Goal: Task Accomplishment & Management: Use online tool/utility

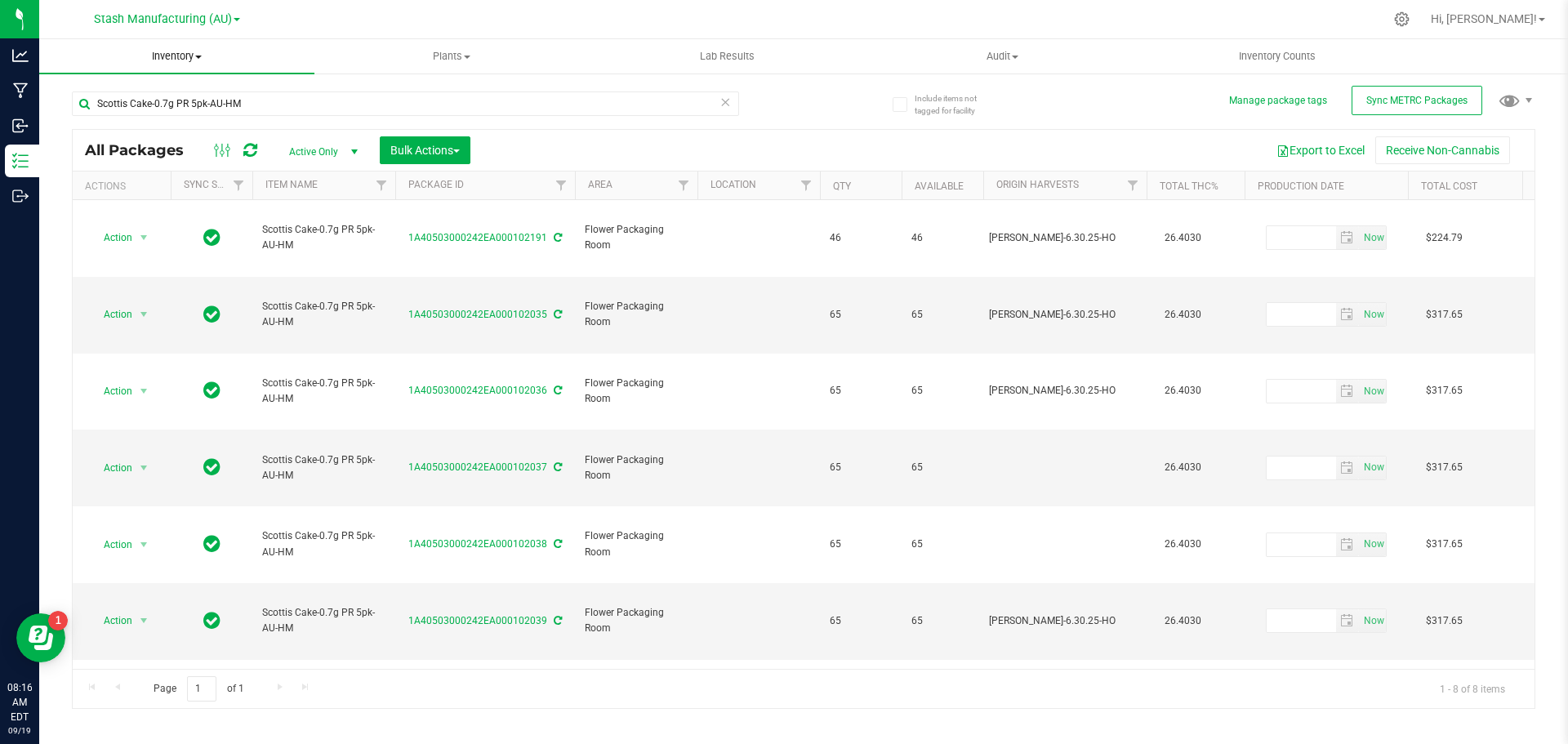
click at [201, 55] on span at bounding box center [198, 57] width 7 height 3
click at [146, 194] on span "From bill of materials" at bounding box center [112, 197] width 148 height 14
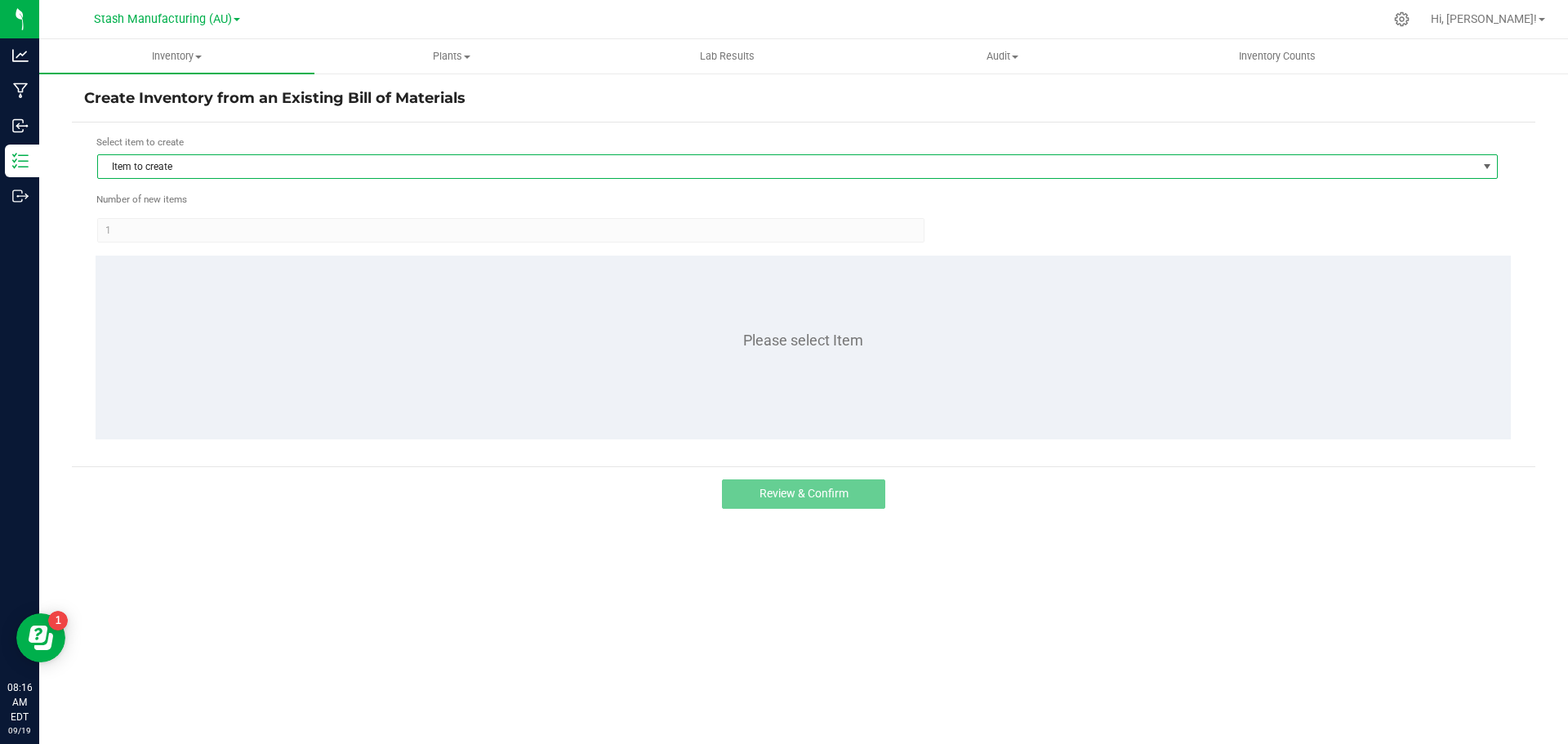
click at [209, 162] on span "Item to create" at bounding box center [787, 167] width 1378 height 23
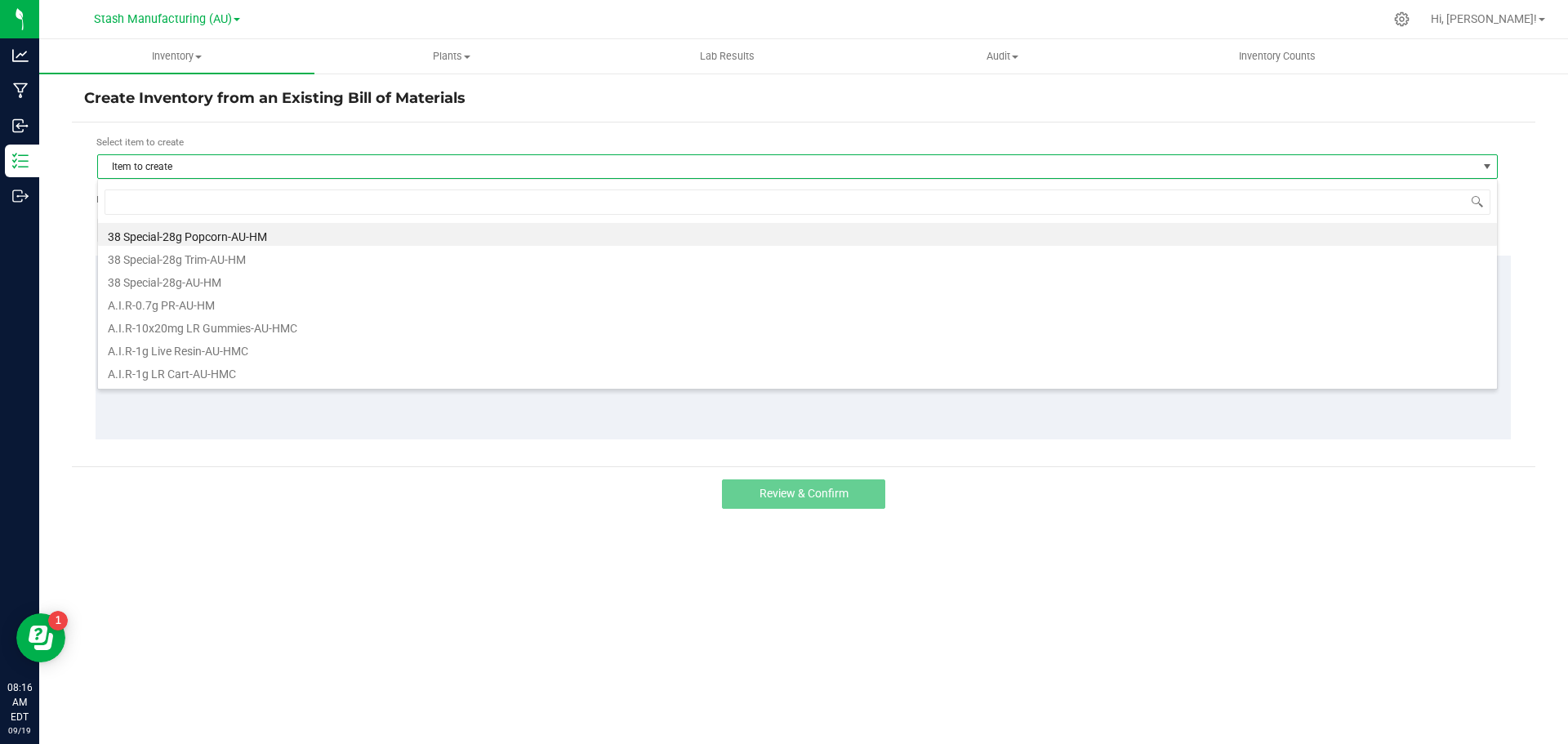
scroll to position [25, 1400]
type input "scottis"
click at [239, 239] on li "Scottis Cake-0.7g PR 5pk-AU-HM" at bounding box center [797, 235] width 1399 height 23
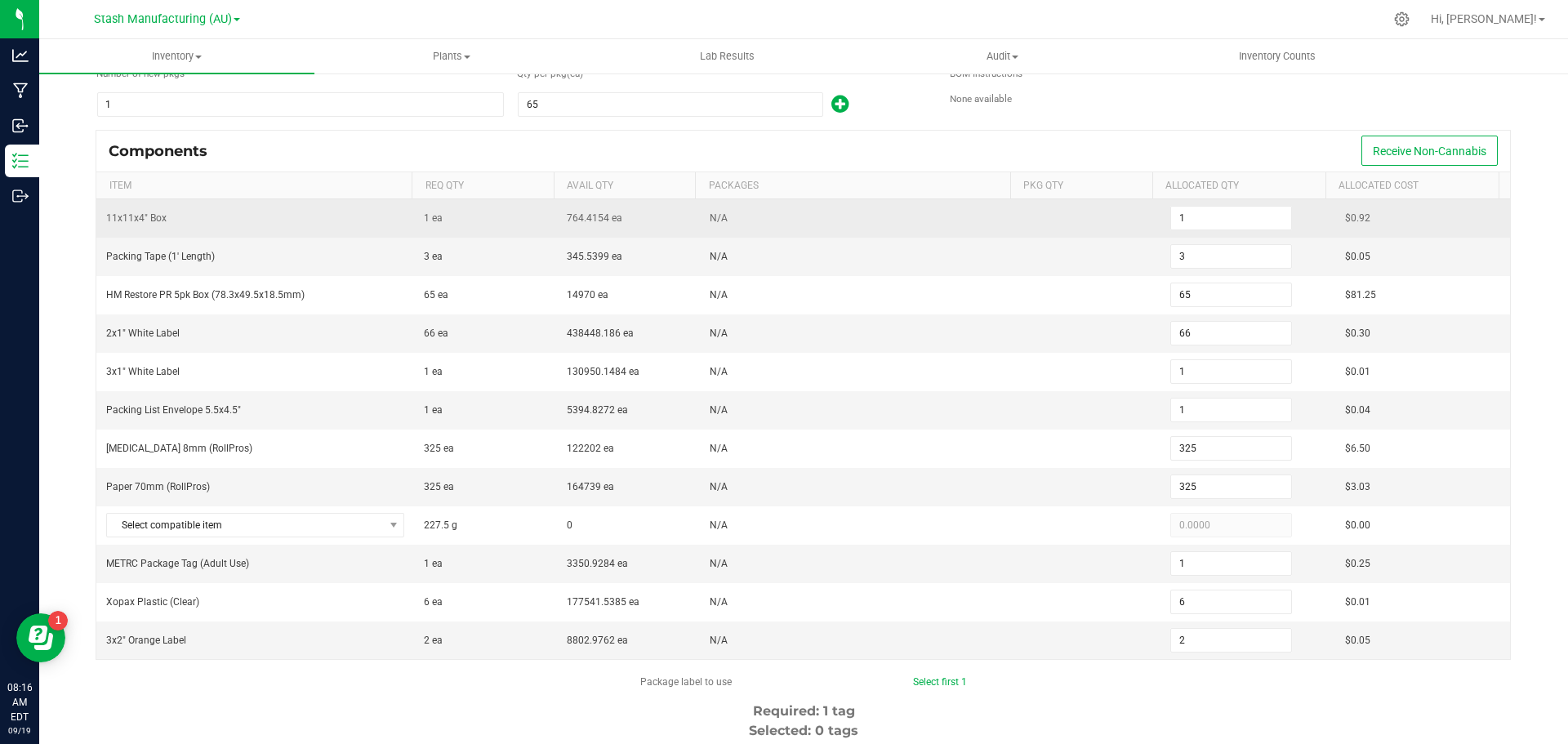
scroll to position [245, 0]
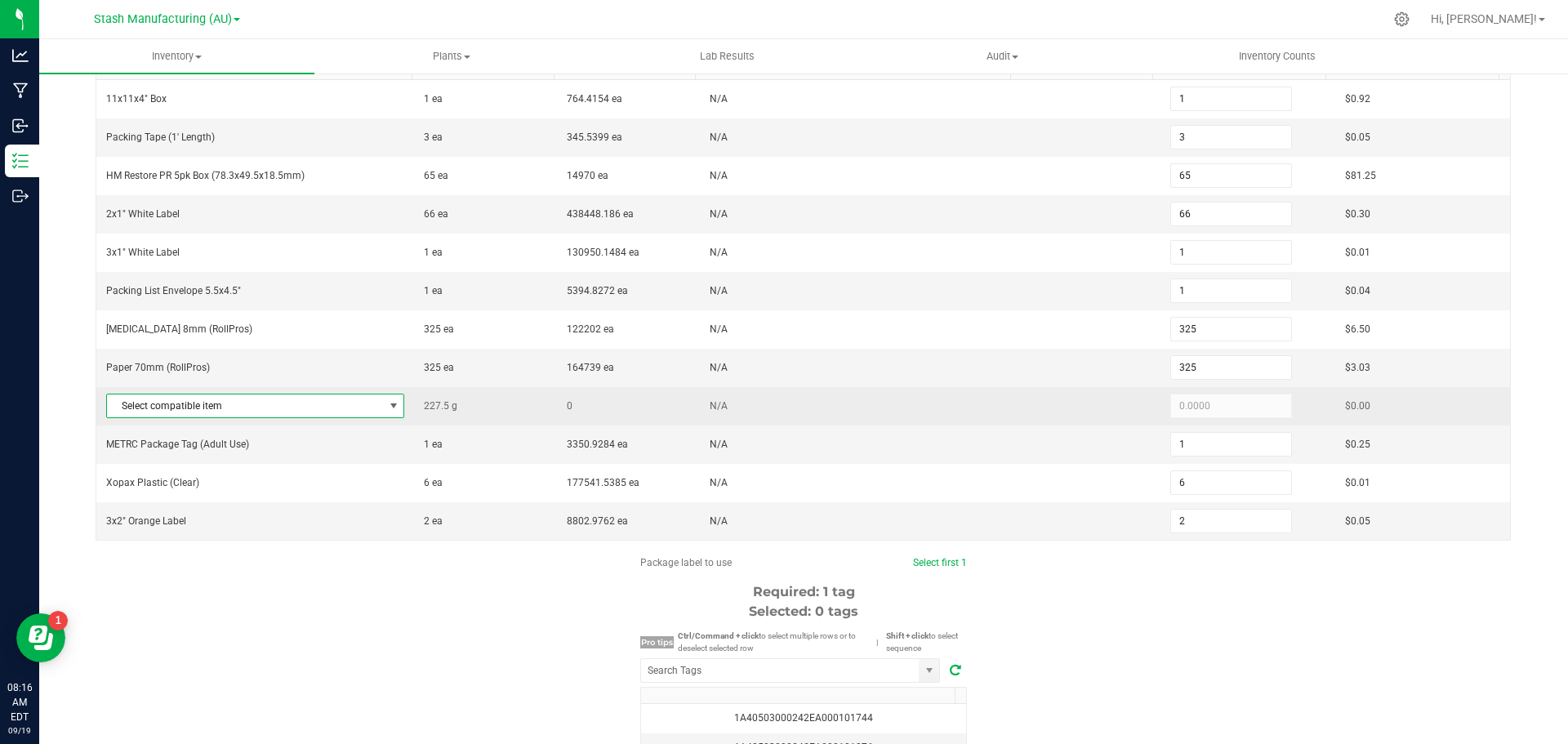
click at [394, 403] on span at bounding box center [394, 406] width 13 height 13
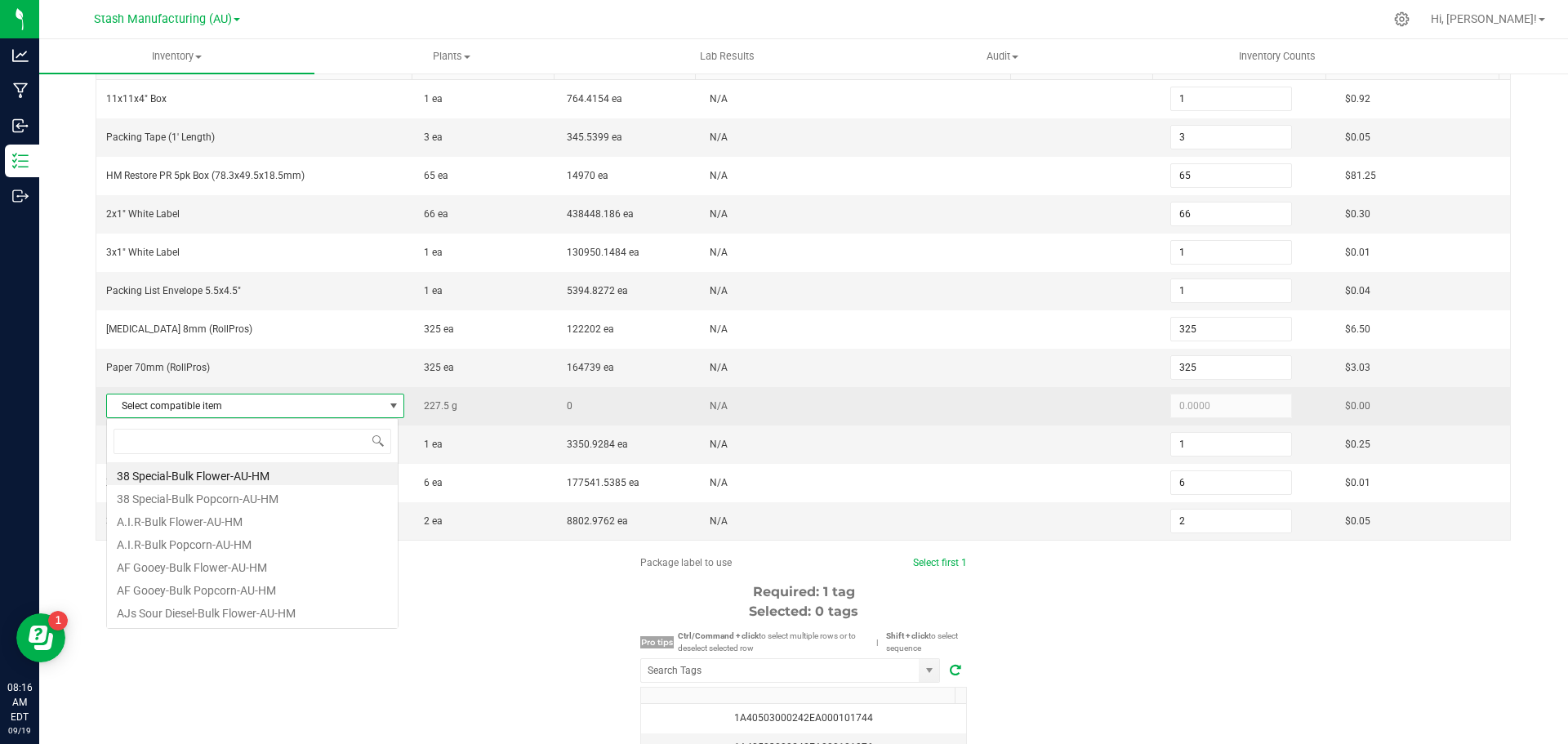
scroll to position [25, 292]
type input "scottis"
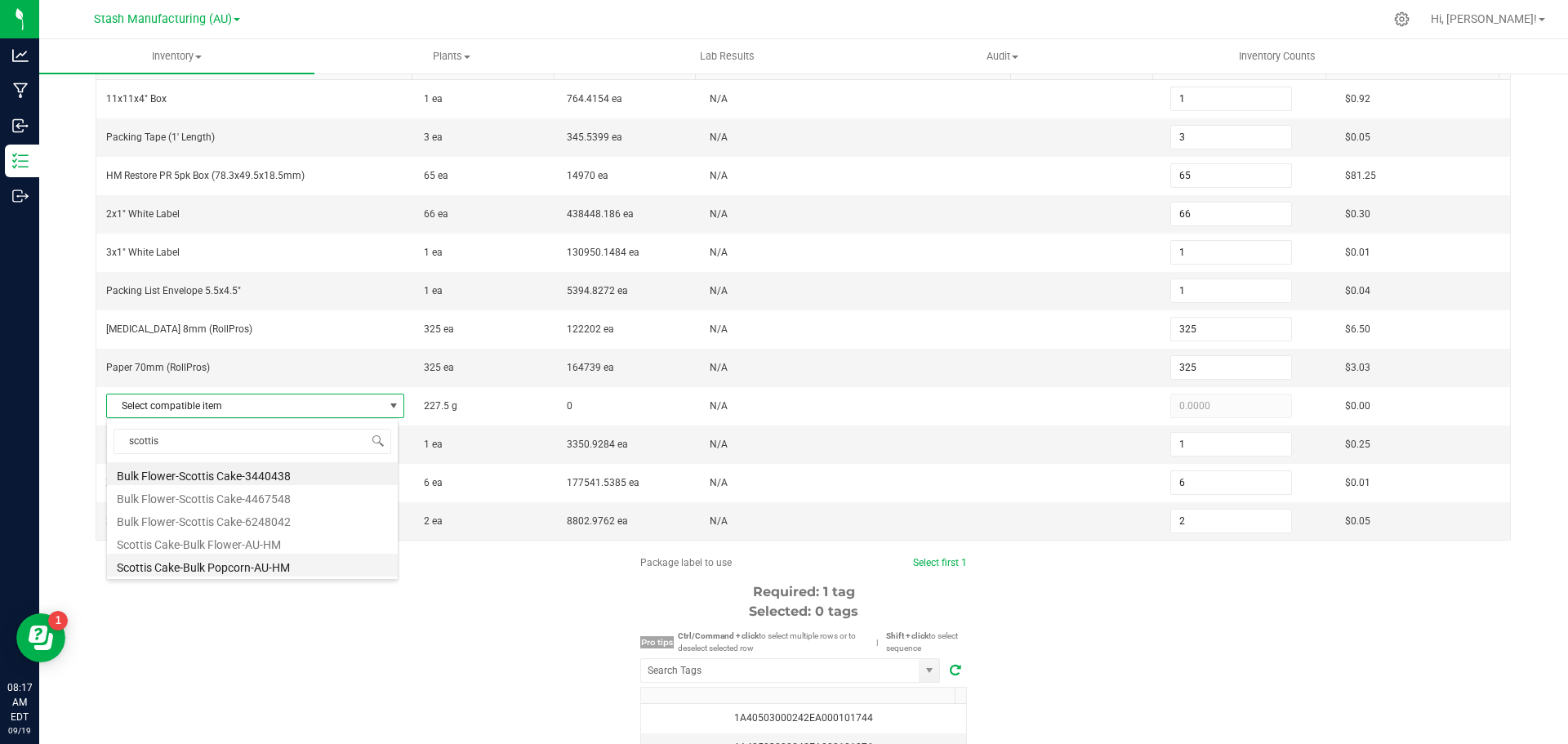
click at [317, 565] on li "Scottis Cake-Bulk Popcorn-AU-HM" at bounding box center [253, 566] width 290 height 23
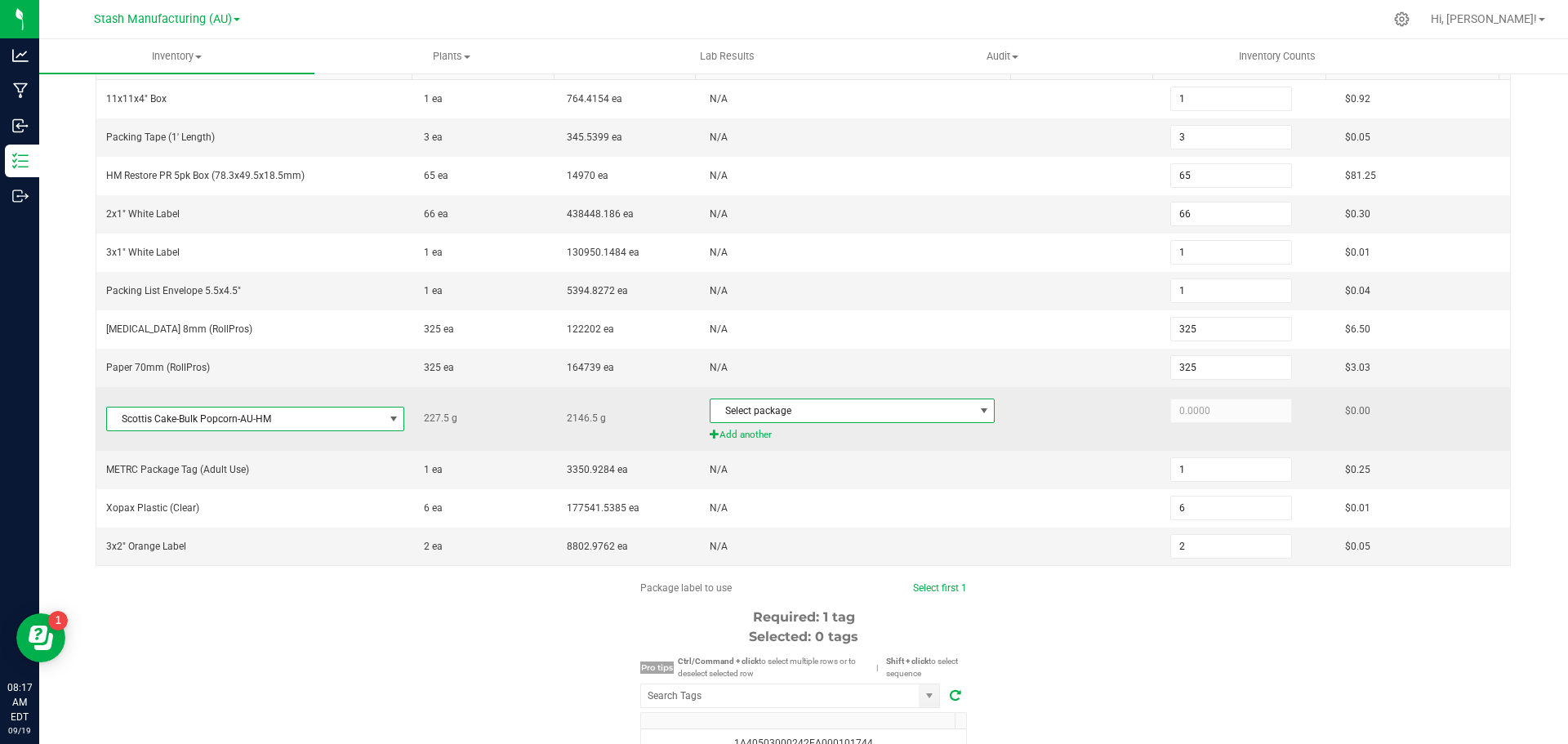
click at [977, 415] on span at bounding box center [984, 411] width 13 height 13
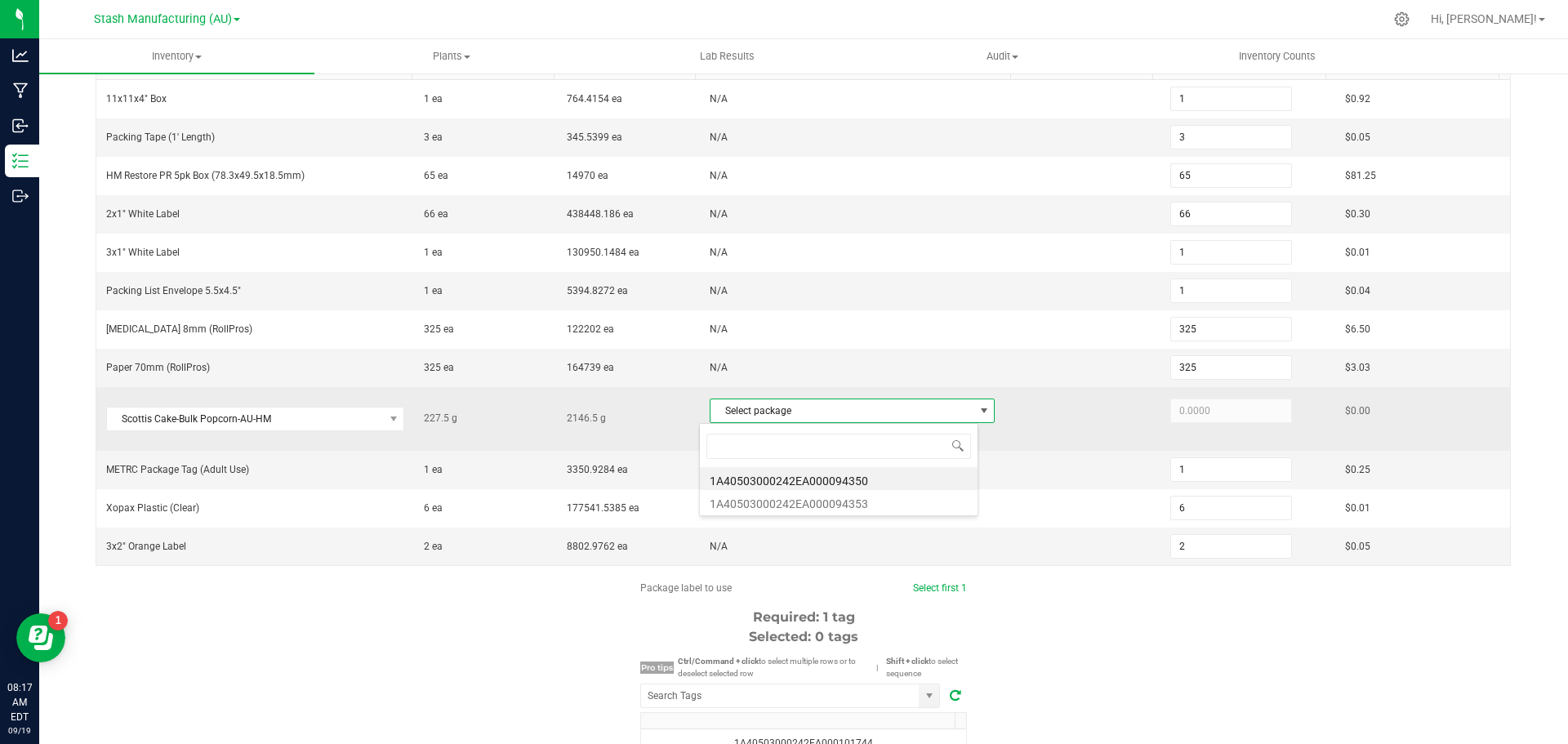
scroll to position [25, 279]
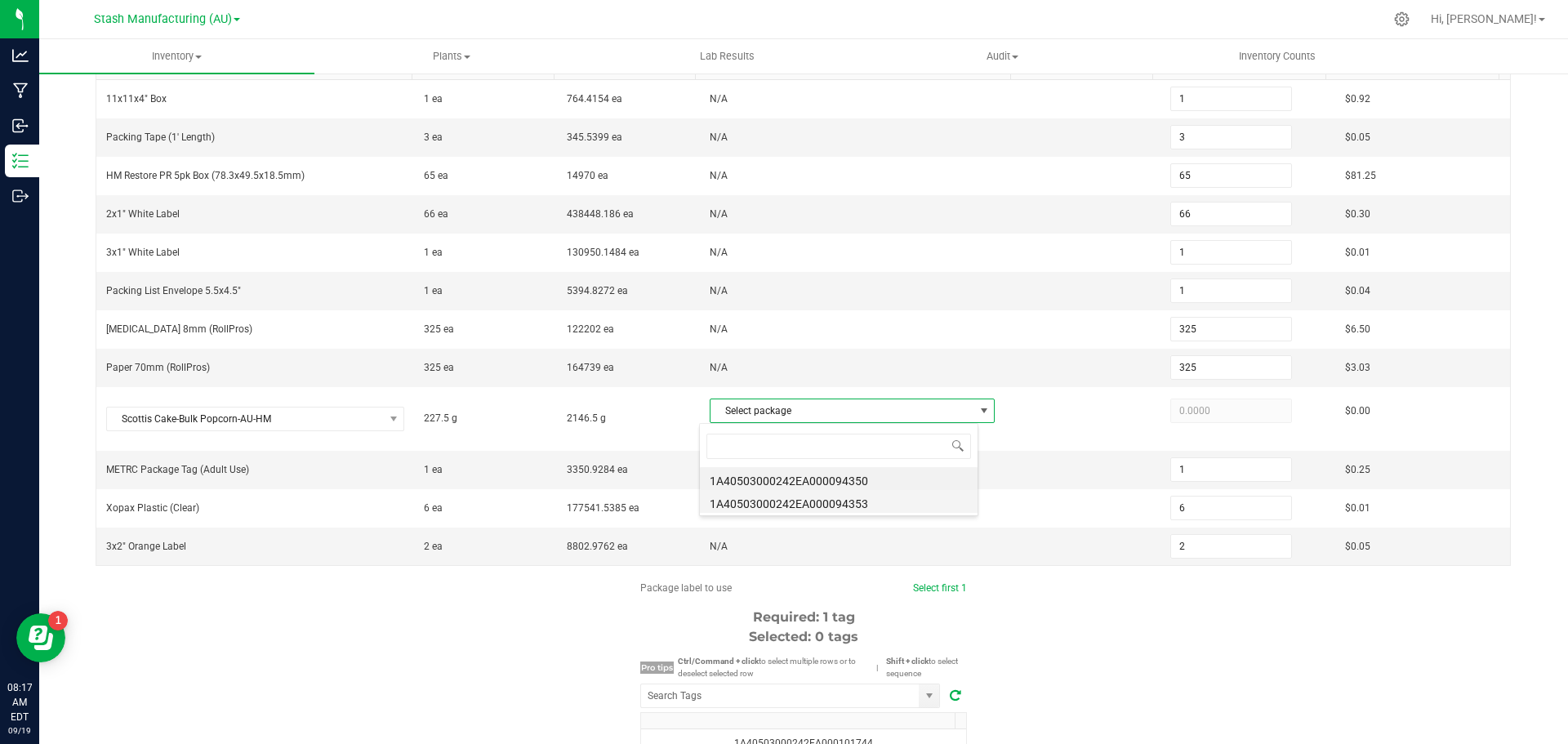
click at [914, 500] on li "1A40503000242EA000094353" at bounding box center [838, 502] width 277 height 23
type input "227.5000"
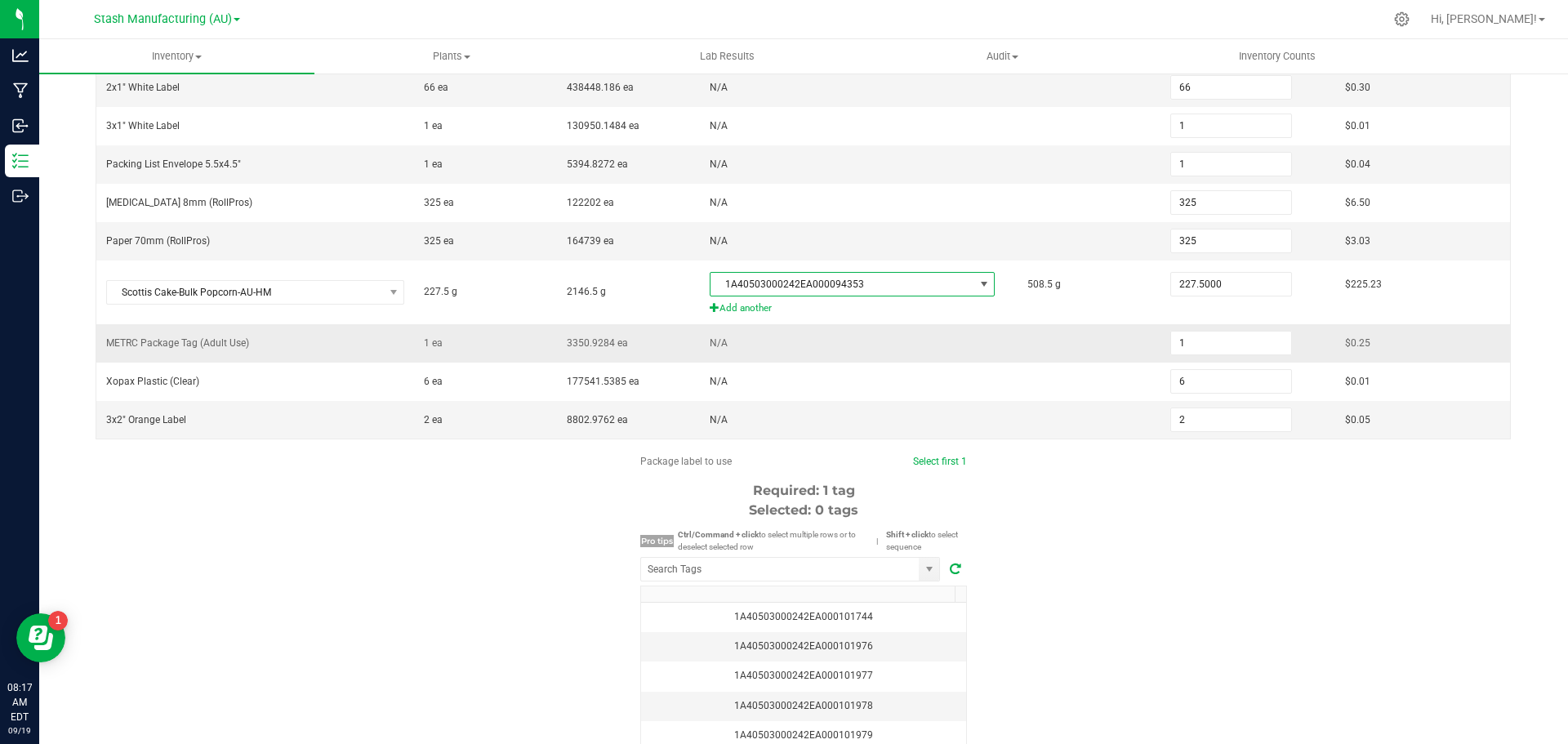
scroll to position [409, 0]
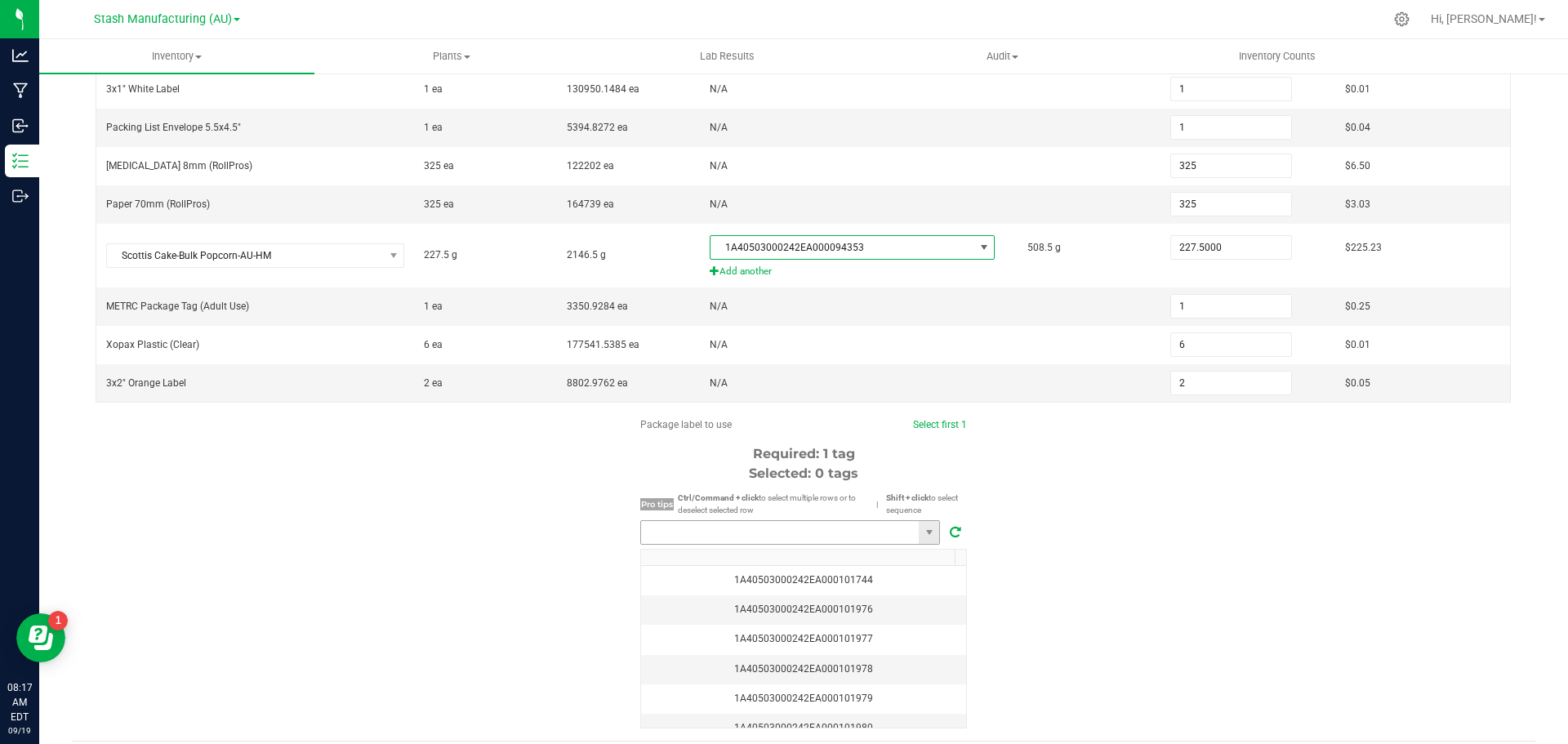
click at [701, 539] on input "NO DATA FOUND" at bounding box center [780, 533] width 277 height 23
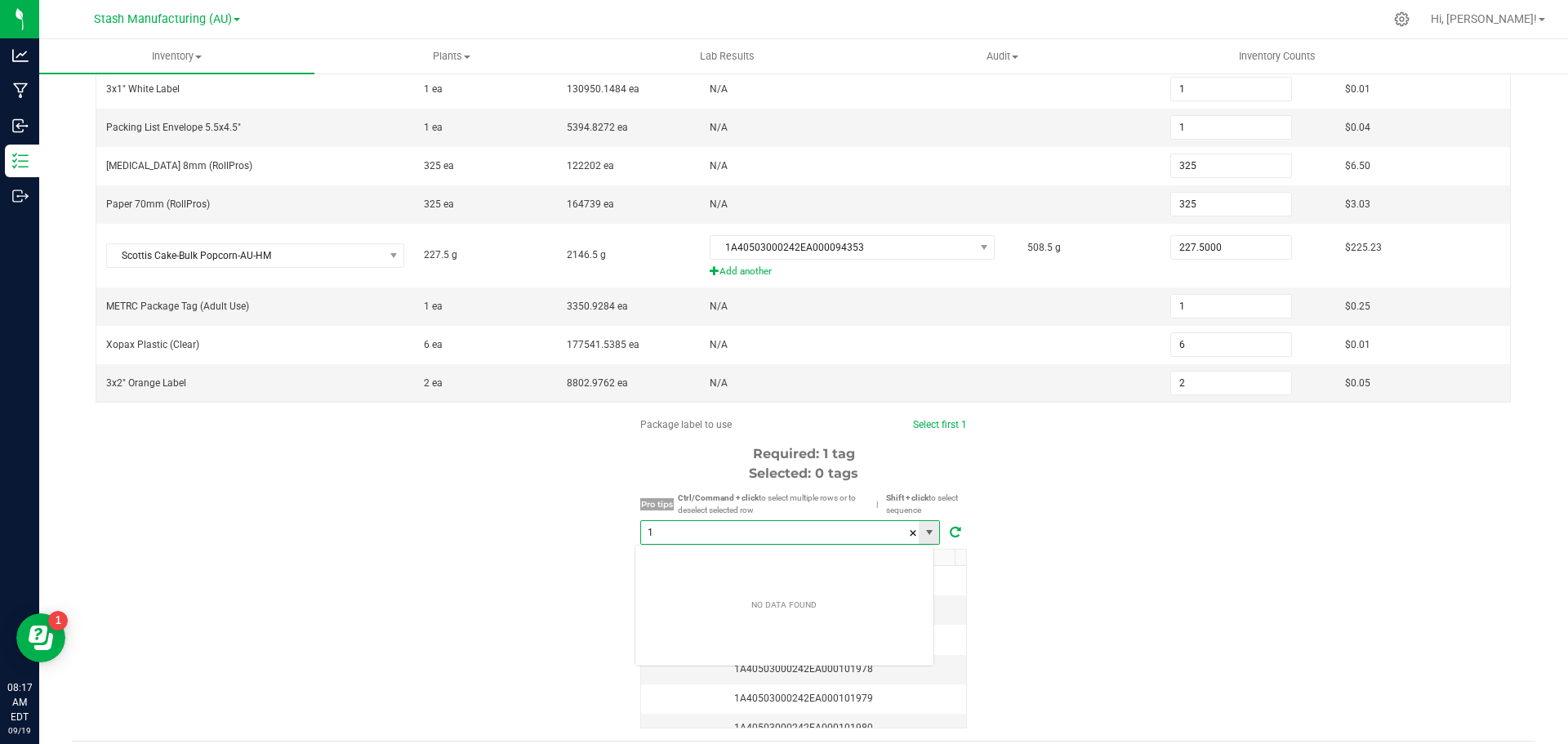
scroll to position [25, 300]
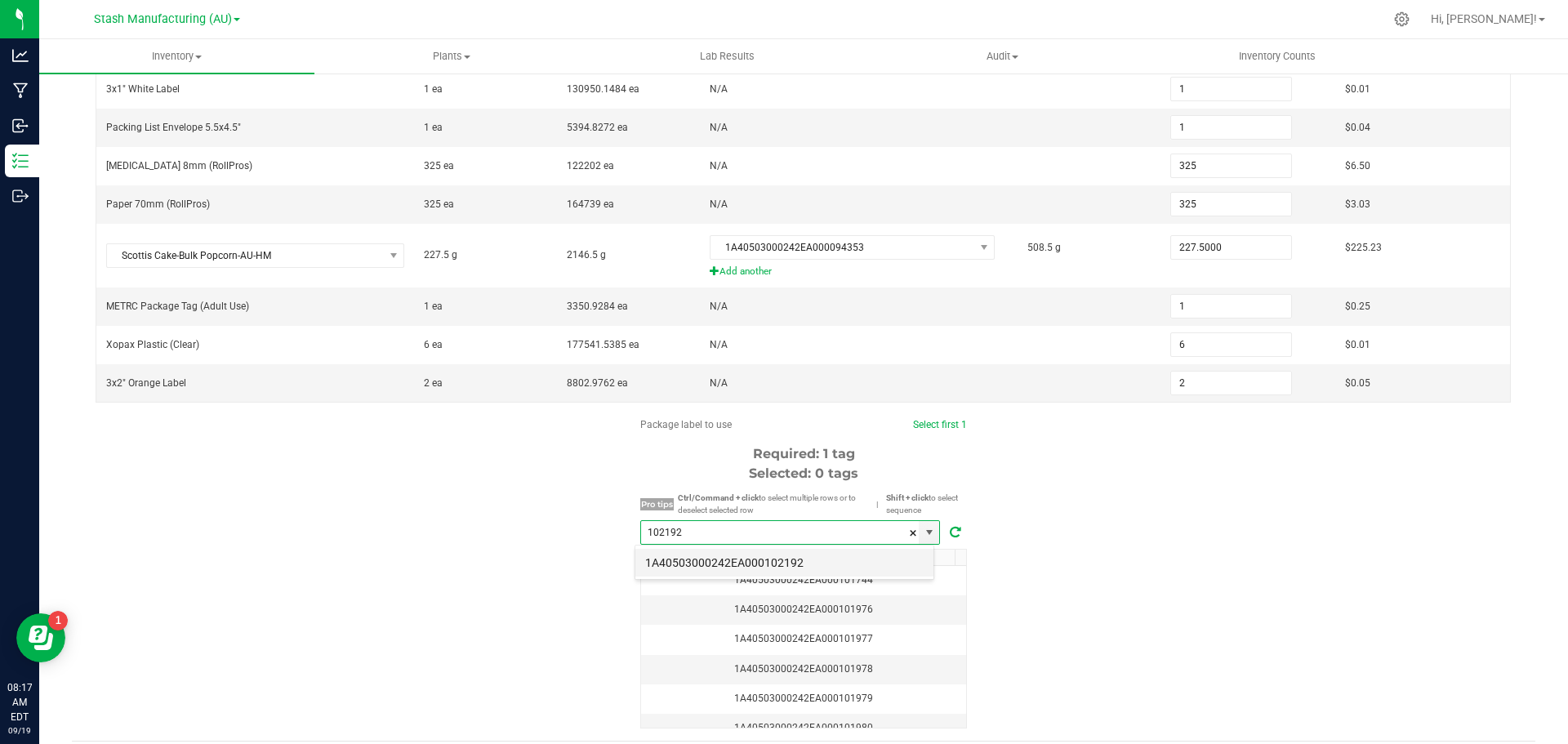
click at [732, 558] on li "1A40503000242EA000102192" at bounding box center [784, 563] width 298 height 28
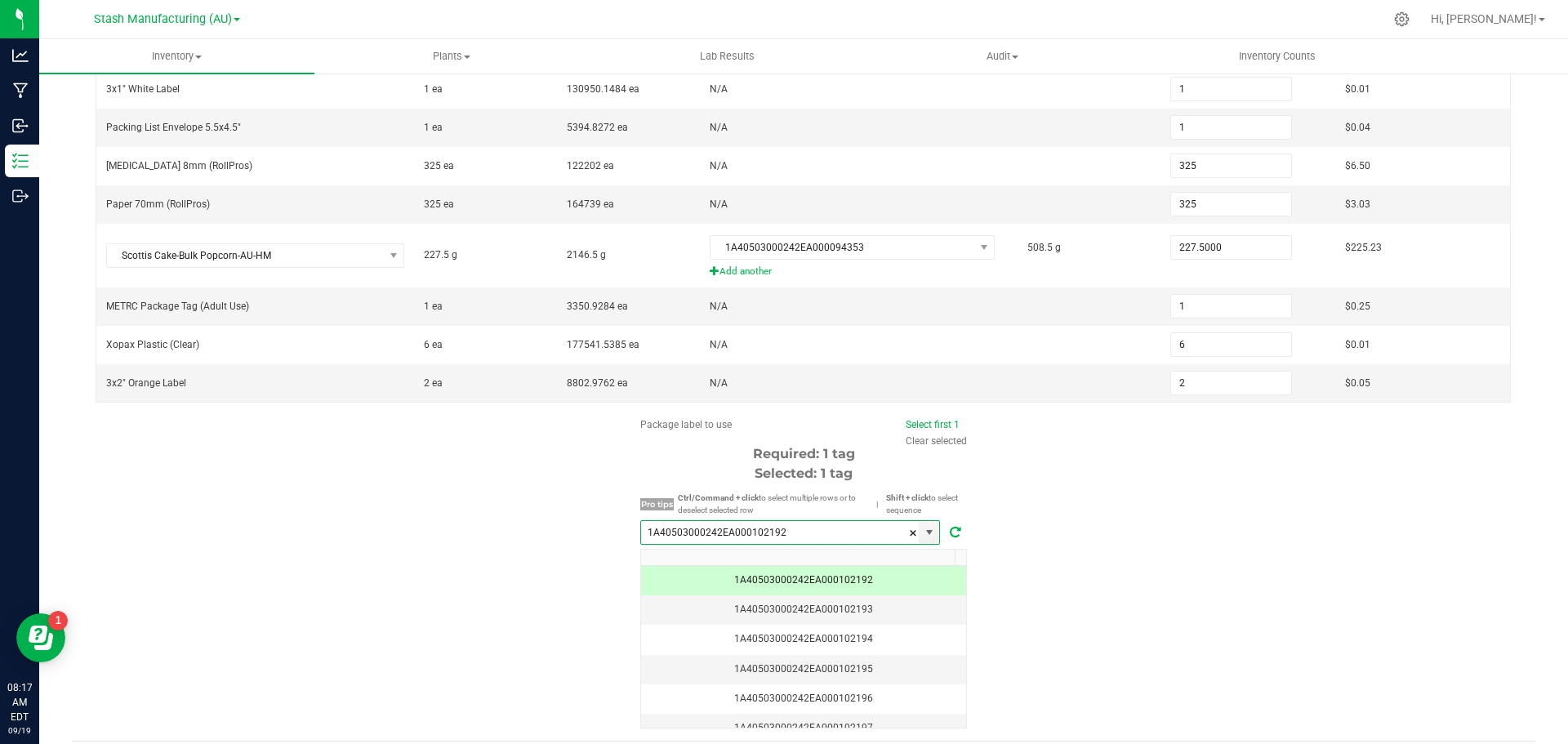
scroll to position [460, 0]
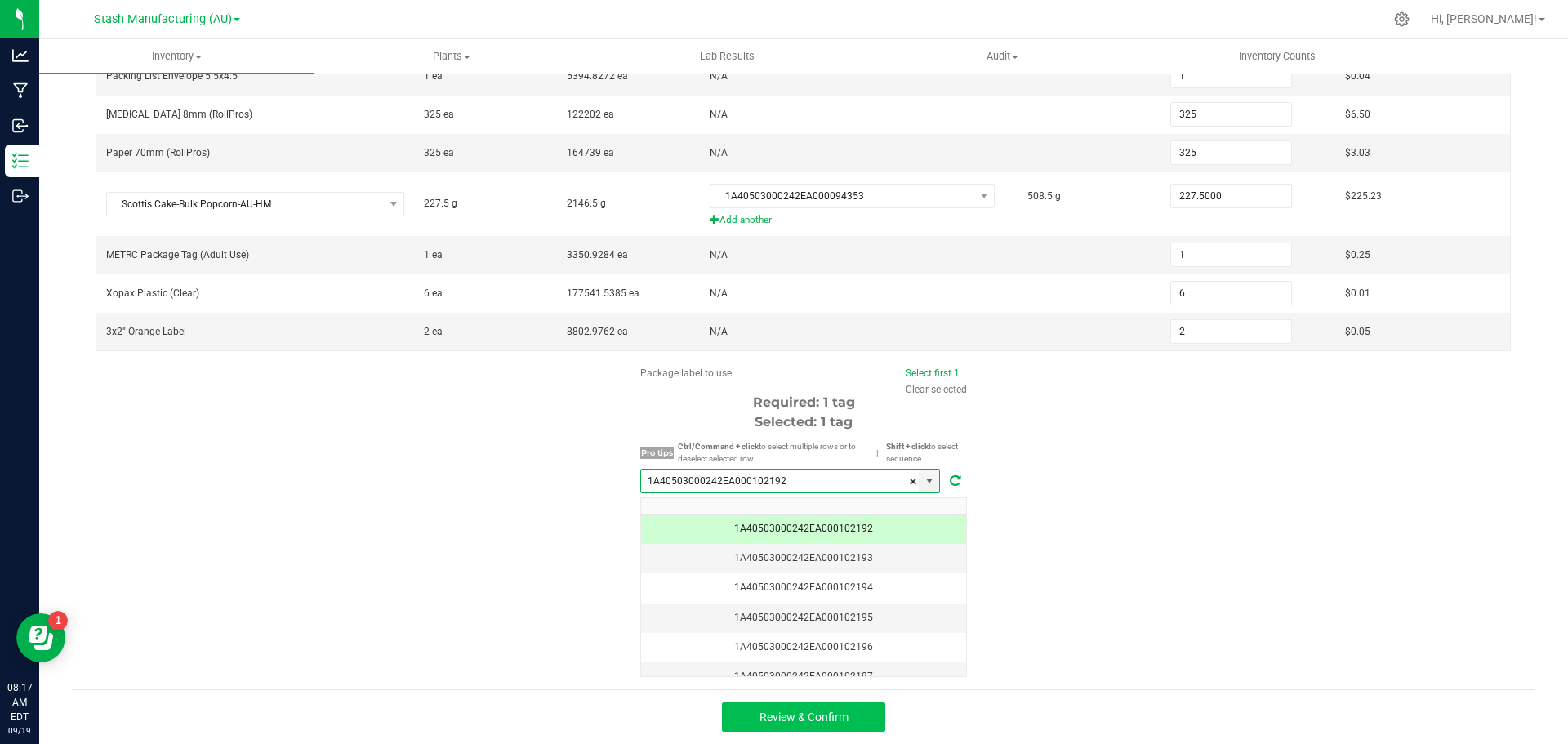
type input "1A40503000242EA000102192"
click at [841, 715] on span "Review & Confirm" at bounding box center [804, 718] width 89 height 13
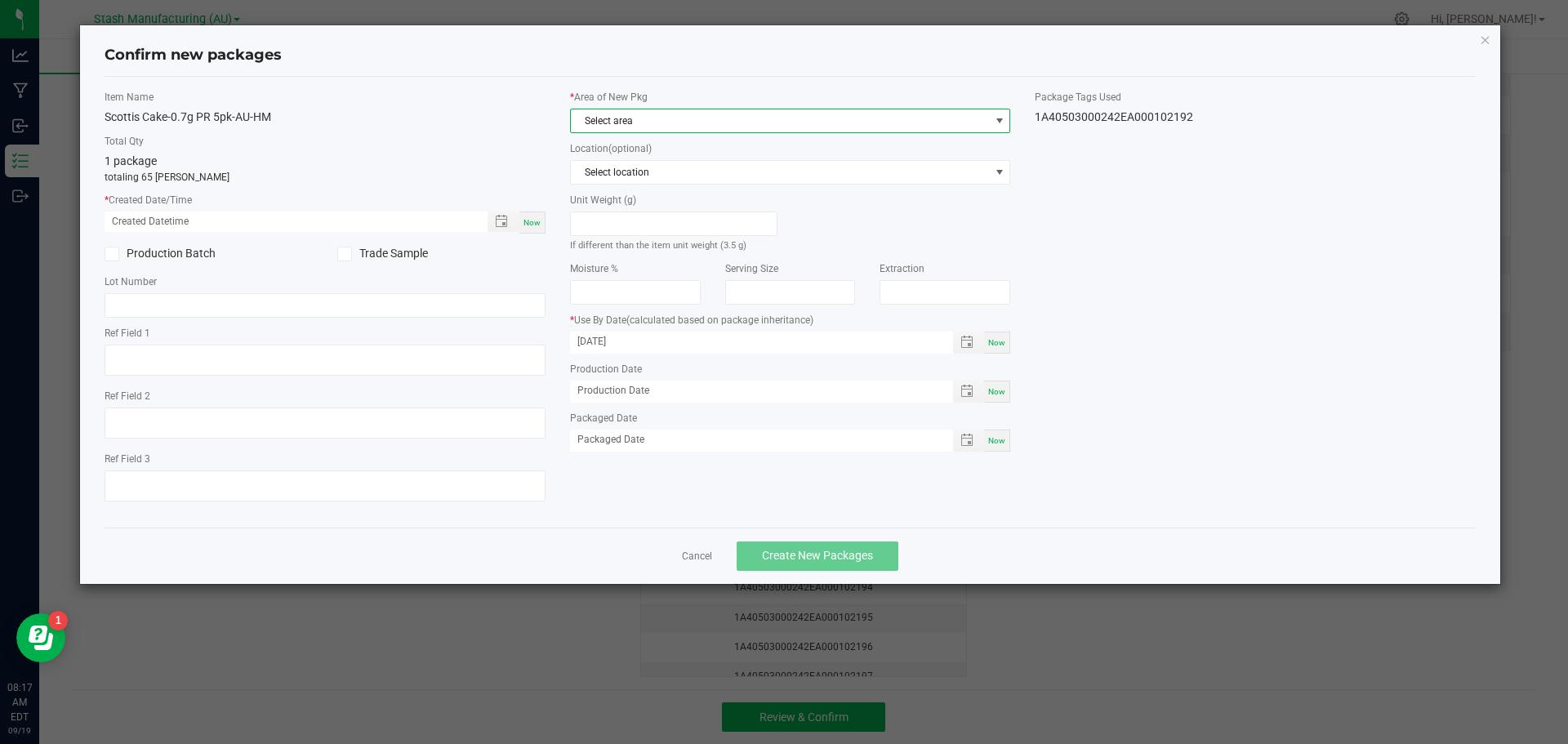
click at [1001, 119] on span at bounding box center [999, 121] width 13 height 13
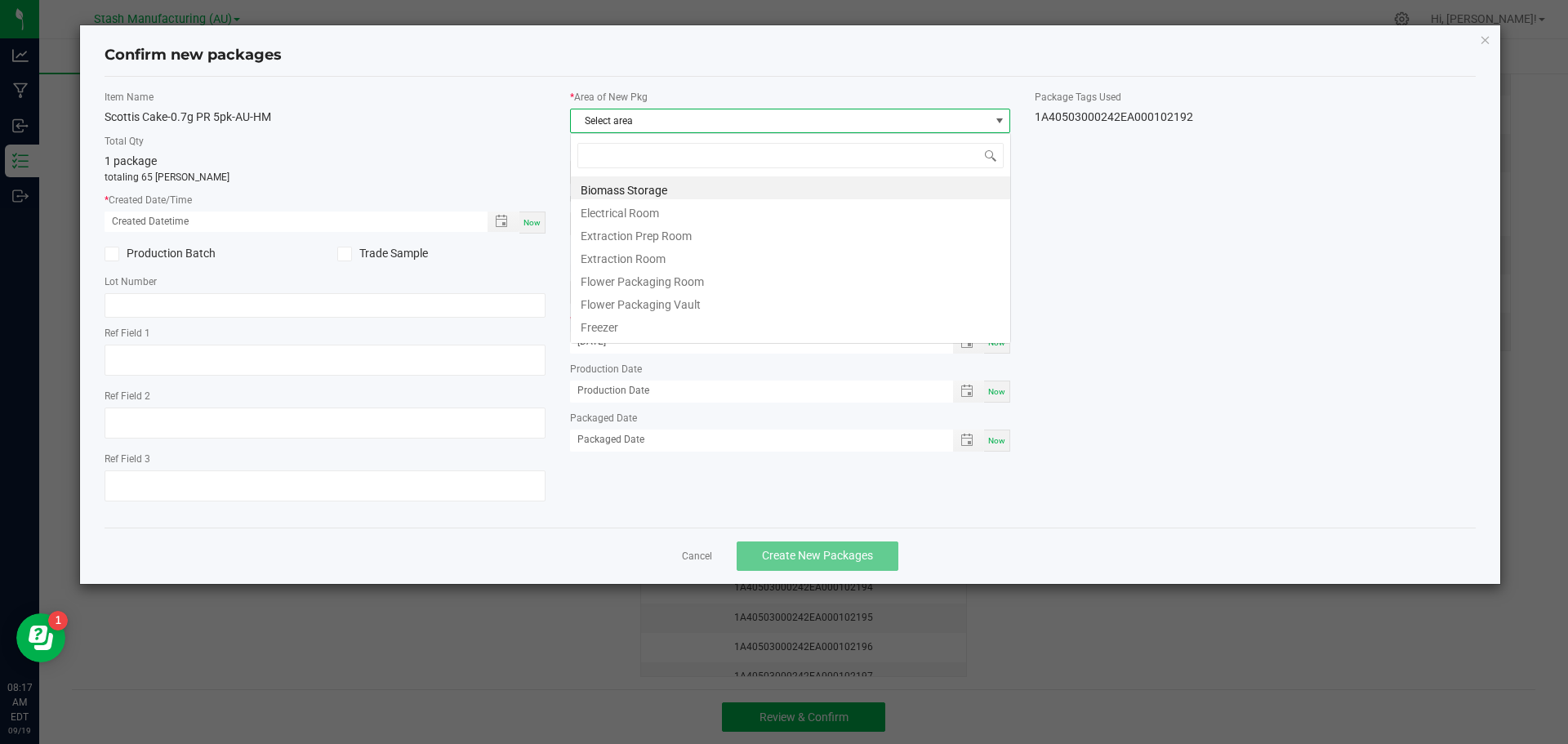
scroll to position [25, 441]
click at [722, 282] on li "Flower Packaging Room" at bounding box center [791, 280] width 439 height 23
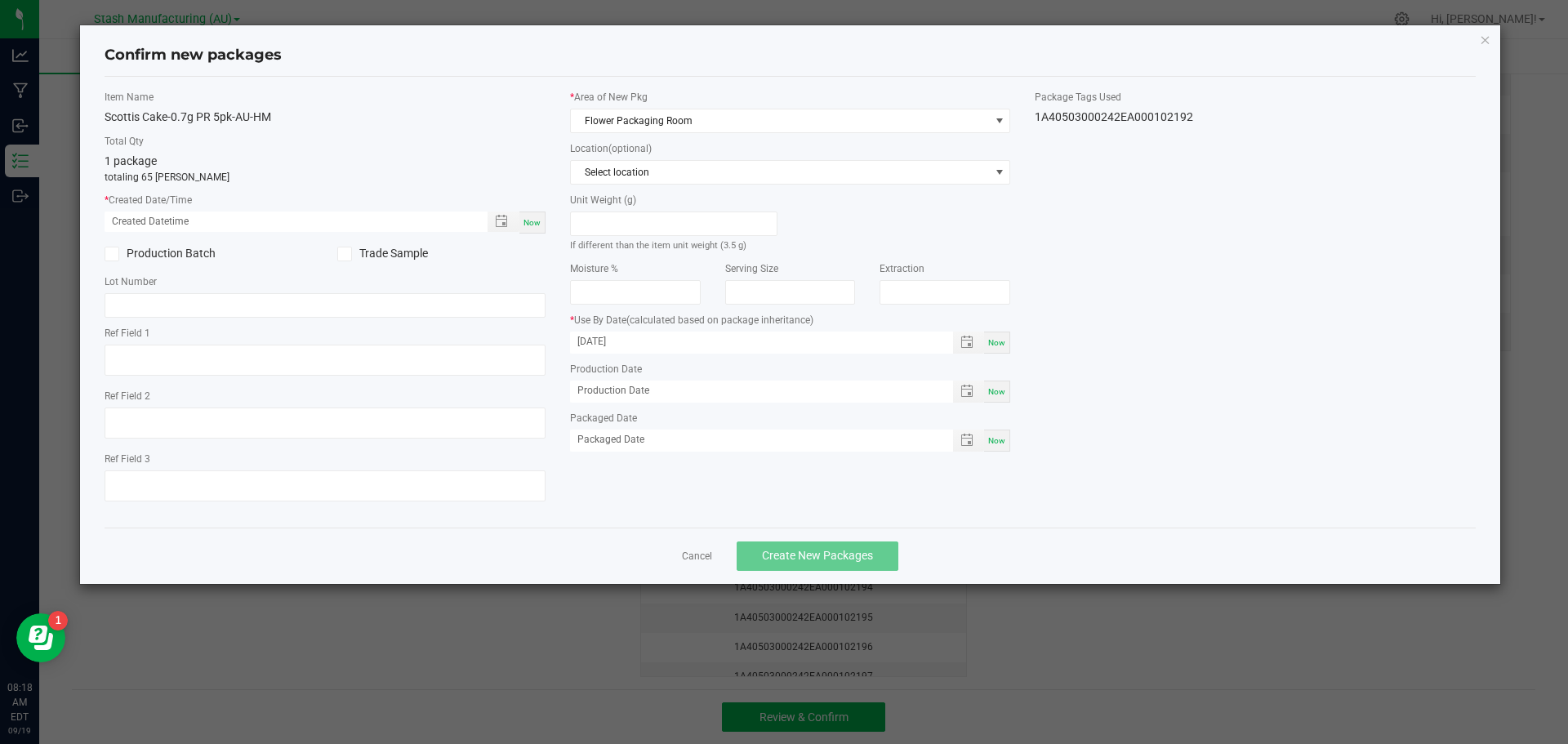
click at [541, 223] on div "Now" at bounding box center [532, 222] width 26 height 22
type input "09/19/2025 08:18 AM"
click at [1000, 342] on span "Now" at bounding box center [996, 343] width 17 height 9
click at [663, 344] on input "[DATE]" at bounding box center [753, 342] width 366 height 21
type input "09/19/2026"
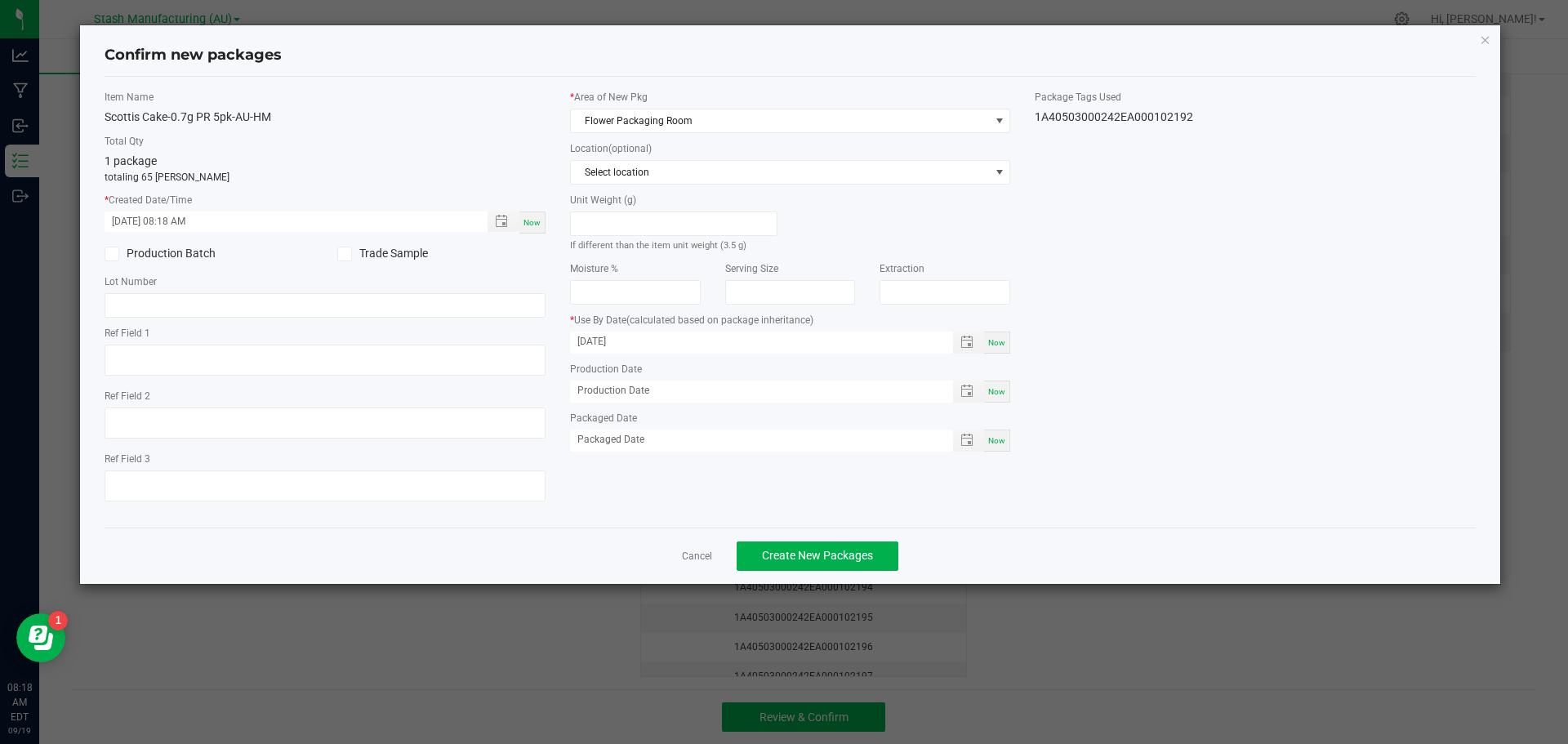
click at [1003, 444] on span "Now" at bounding box center [996, 440] width 17 height 9
type input "[DATE]"
click at [843, 552] on span "Create New Packages" at bounding box center [817, 556] width 111 height 13
